Goal: Information Seeking & Learning: Learn about a topic

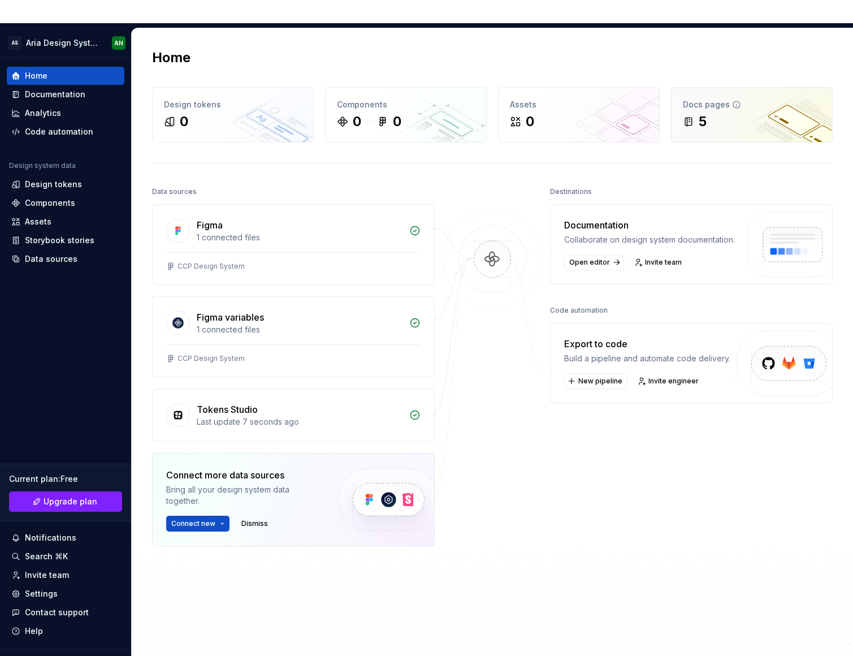
click at [717, 113] on div "5" at bounding box center [752, 122] width 138 height 18
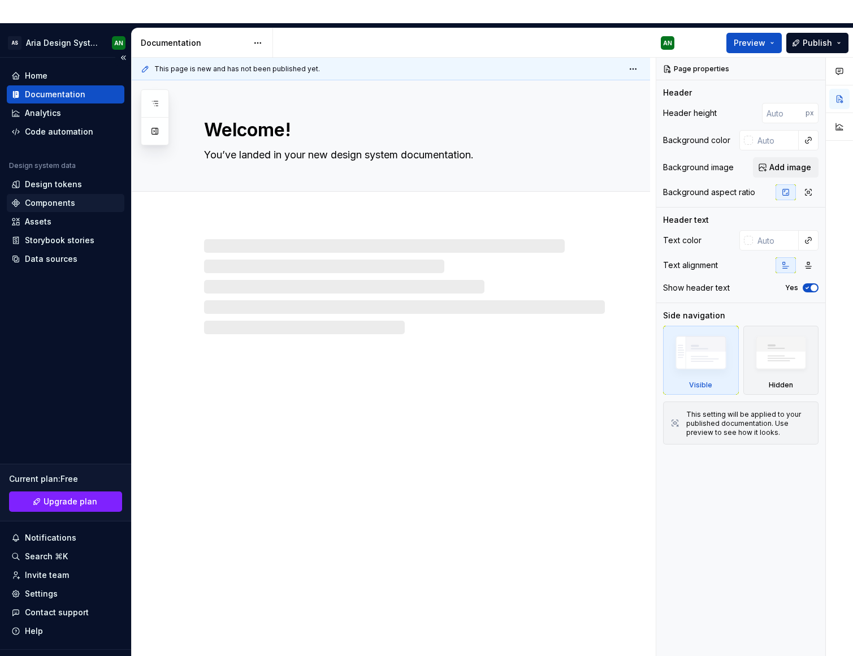
click at [40, 197] on div "Components" at bounding box center [50, 202] width 50 height 11
type textarea "*"
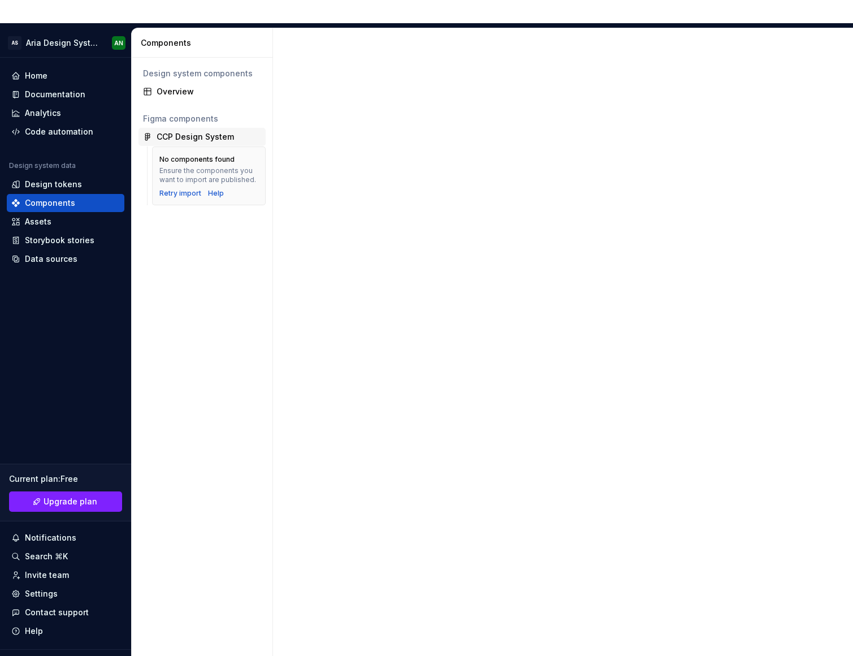
click at [195, 131] on div "CCP Design System" at bounding box center [195, 136] width 77 height 11
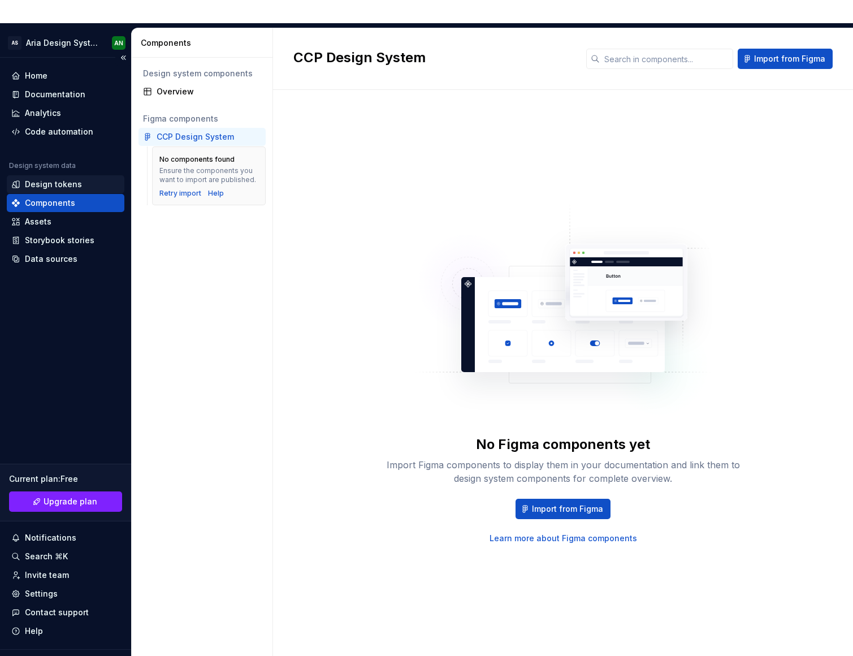
click at [56, 179] on div "Design tokens" at bounding box center [53, 184] width 57 height 11
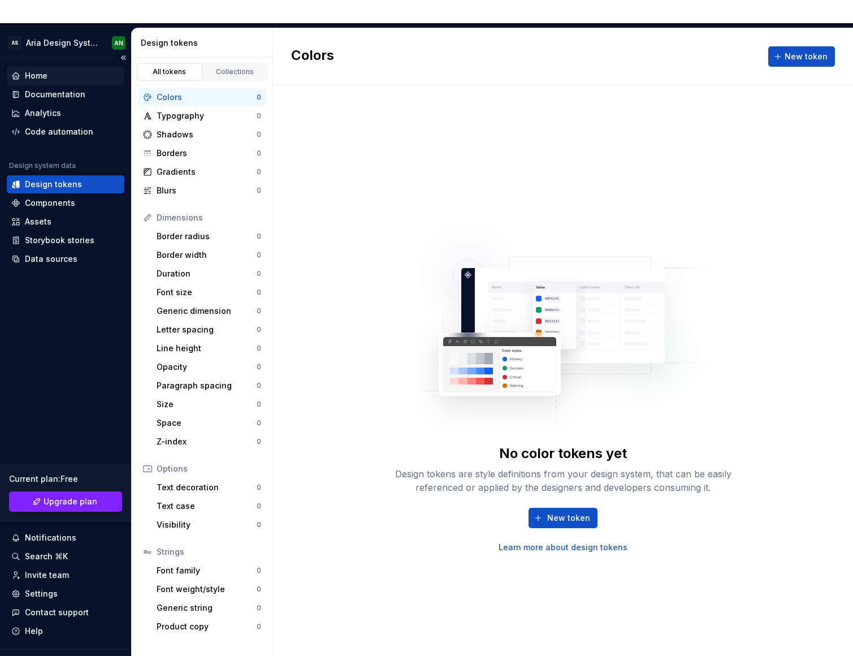
click at [33, 70] on div "Home" at bounding box center [36, 75] width 23 height 11
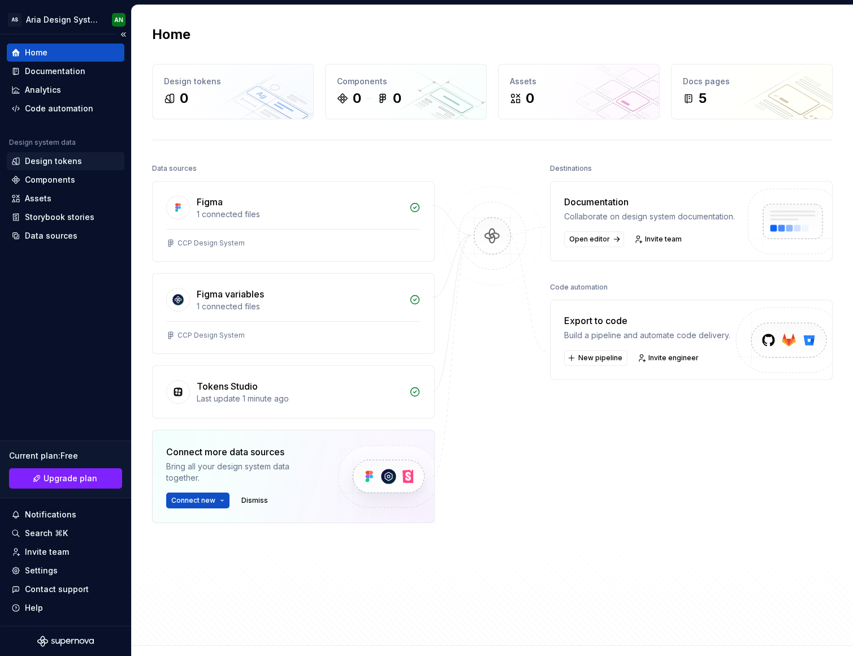
click at [48, 159] on div "Design tokens" at bounding box center [53, 160] width 57 height 11
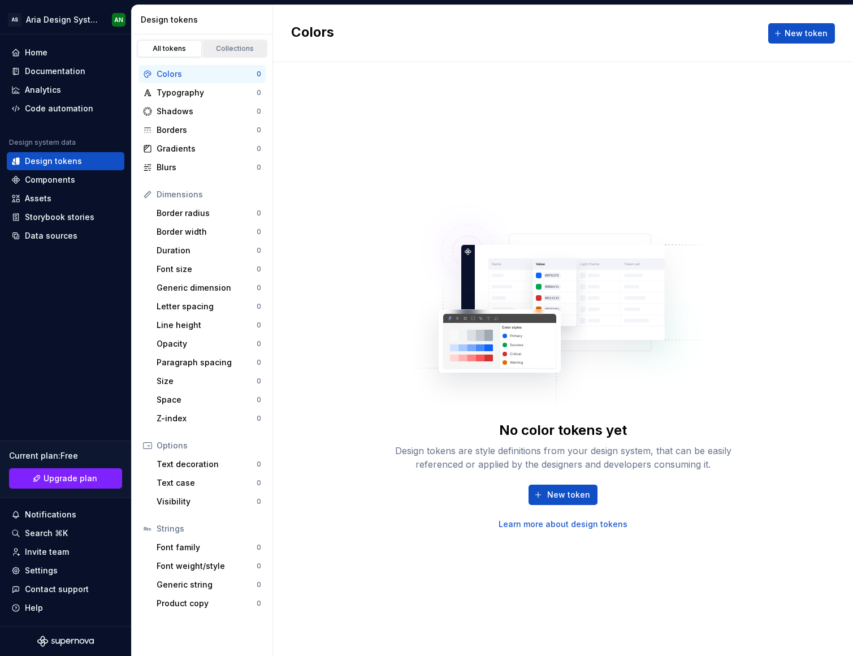
click at [244, 46] on div "Collections" at bounding box center [235, 48] width 57 height 9
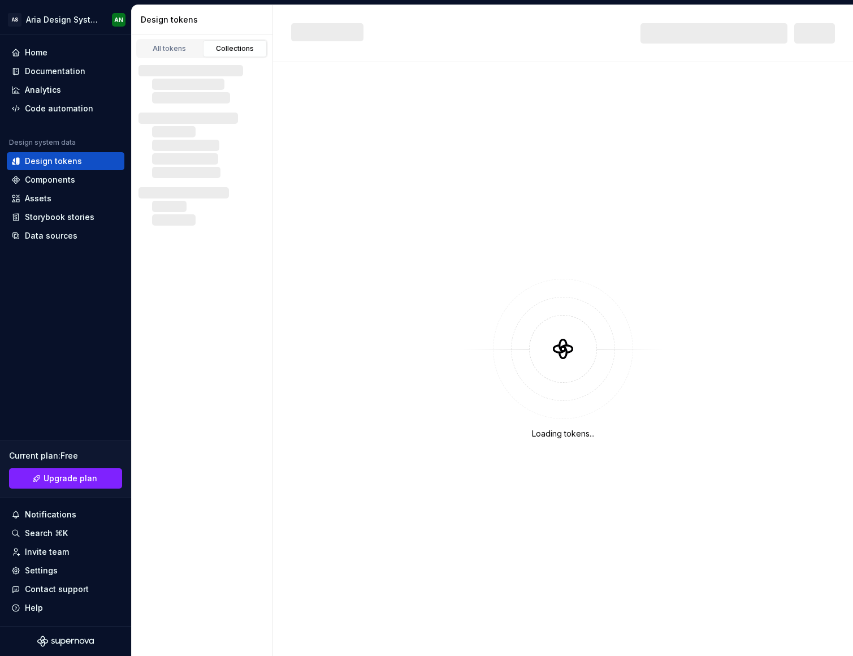
click at [236, 49] on div "Collections" at bounding box center [235, 48] width 57 height 9
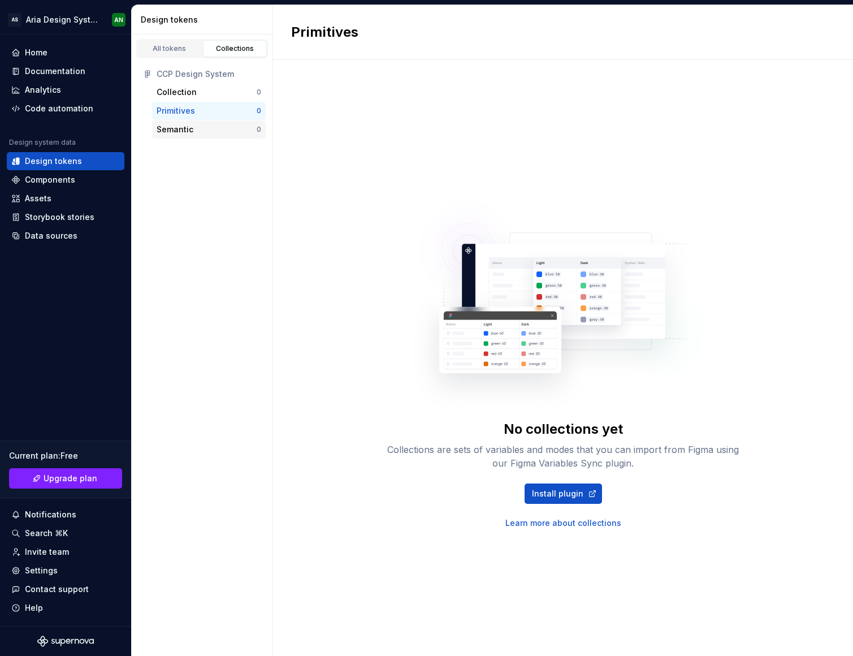
click at [184, 130] on div "Semantic" at bounding box center [175, 129] width 37 height 11
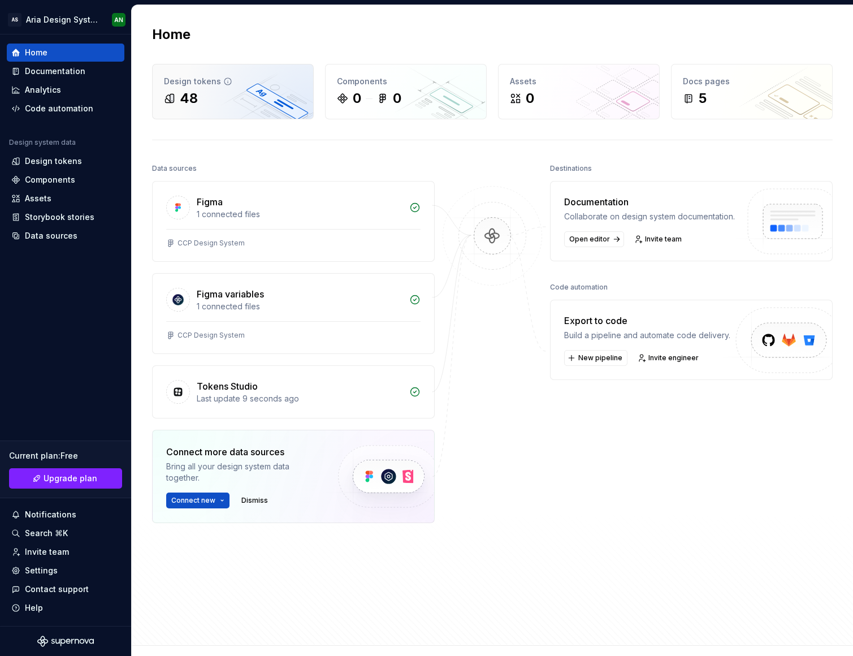
click at [224, 94] on div "48" at bounding box center [233, 98] width 138 height 18
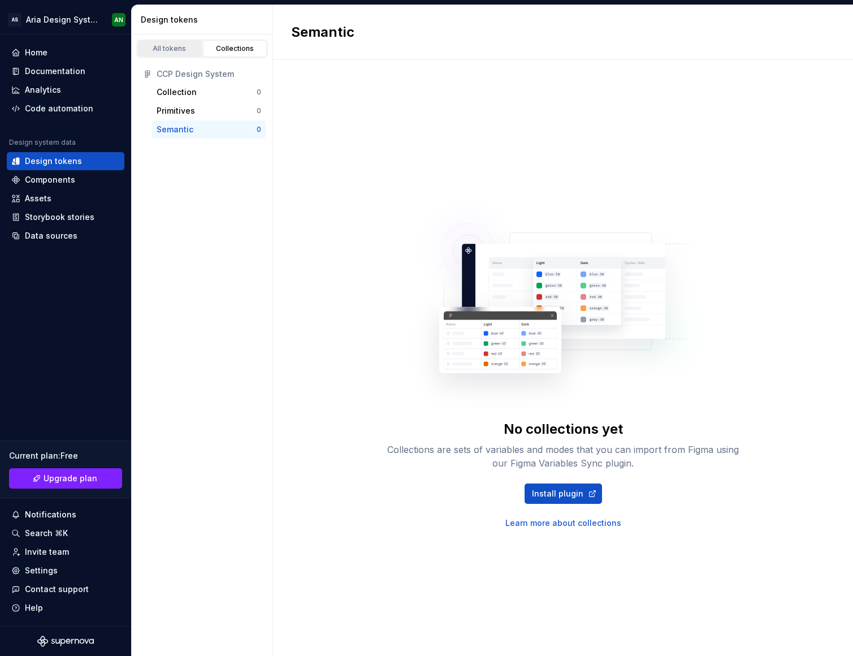
click at [165, 47] on div "All tokens" at bounding box center [169, 48] width 57 height 9
